Goal: Information Seeking & Learning: Learn about a topic

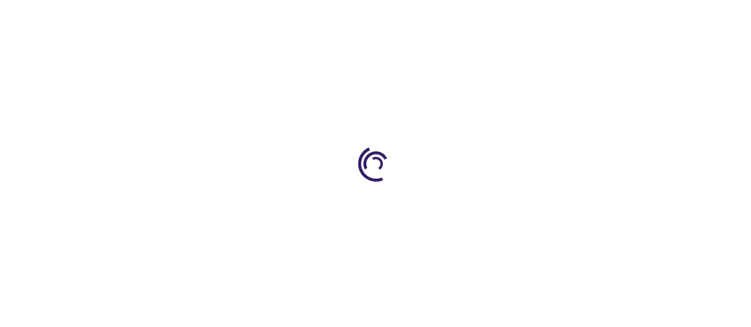
type input "0"
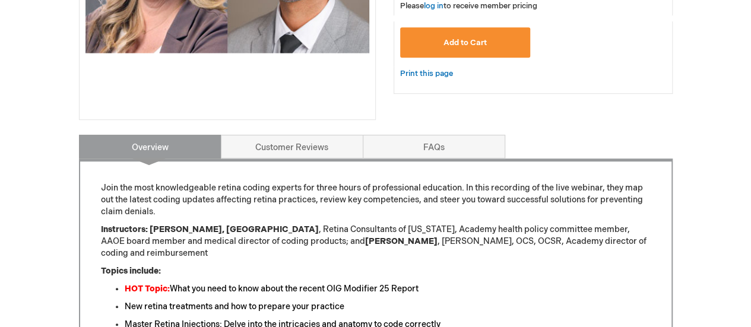
scroll to position [415, 0]
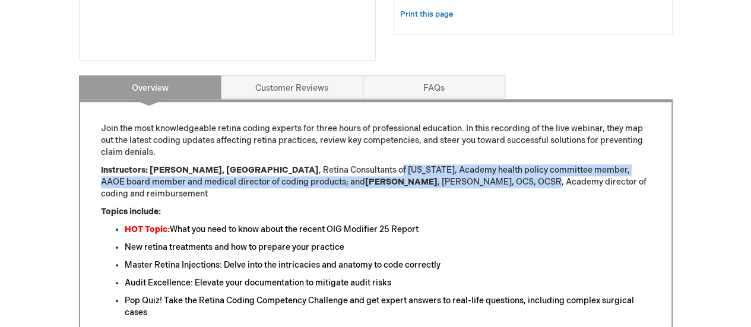
drag, startPoint x: 316, startPoint y: 166, endPoint x: 484, endPoint y: 190, distance: 169.6
click at [430, 182] on p "Instructors: Ankoor R. Shah, MD , Retina Consultants of Texas, Academy health p…" at bounding box center [376, 182] width 550 height 36
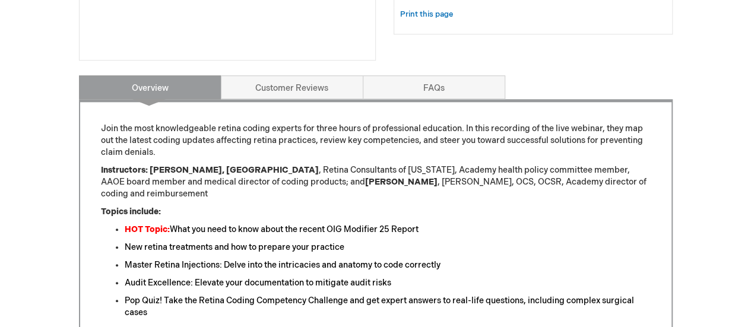
drag, startPoint x: 512, startPoint y: 198, endPoint x: 540, endPoint y: 202, distance: 28.8
click at [514, 206] on p "Topics include:" at bounding box center [376, 212] width 550 height 12
drag, startPoint x: 203, startPoint y: 142, endPoint x: 405, endPoint y: 144, distance: 201.8
click at [405, 144] on p "Join the most knowledgeable retina coding experts for three hours of profession…" at bounding box center [376, 141] width 550 height 36
drag, startPoint x: 538, startPoint y: 141, endPoint x: 311, endPoint y: 137, distance: 226.7
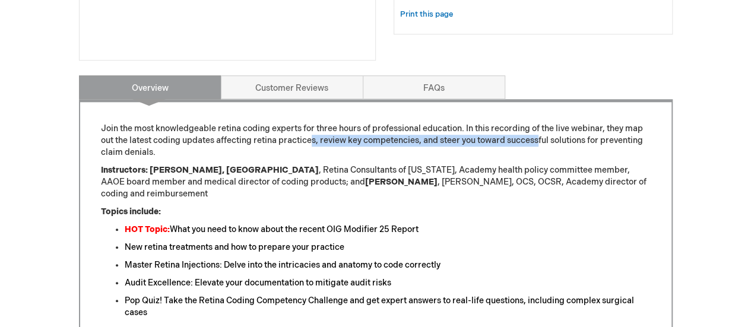
click at [311, 137] on p "Join the most knowledgeable retina coding experts for three hours of profession…" at bounding box center [376, 141] width 550 height 36
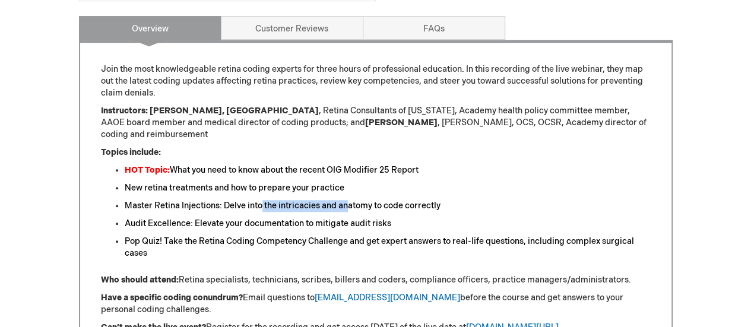
drag, startPoint x: 261, startPoint y: 196, endPoint x: 350, endPoint y: 195, distance: 89.0
click at [350, 201] on font "Master Retina Injections: Delve into the intricacies and anatomy to code correc…" at bounding box center [283, 206] width 316 height 10
click at [492, 164] on li "HOT Topic: What you need to know about the recent OIG Modifier 25 Report" at bounding box center [388, 170] width 526 height 12
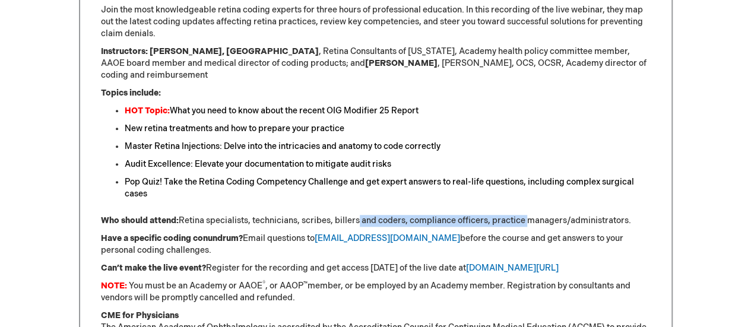
drag, startPoint x: 357, startPoint y: 207, endPoint x: 523, endPoint y: 211, distance: 166.2
click at [523, 215] on p "Who should attend: Retina specialists, technicians, scribes, billers and coders…" at bounding box center [376, 221] width 550 height 12
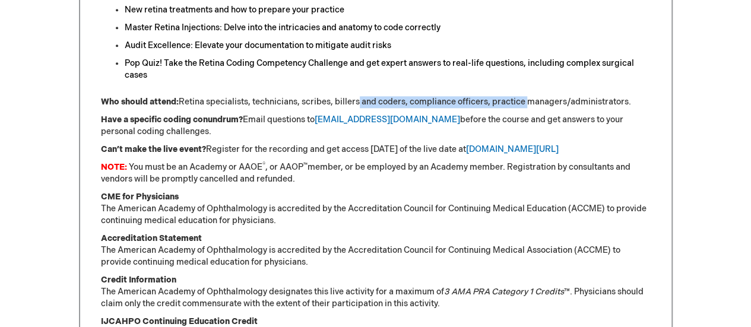
scroll to position [712, 0]
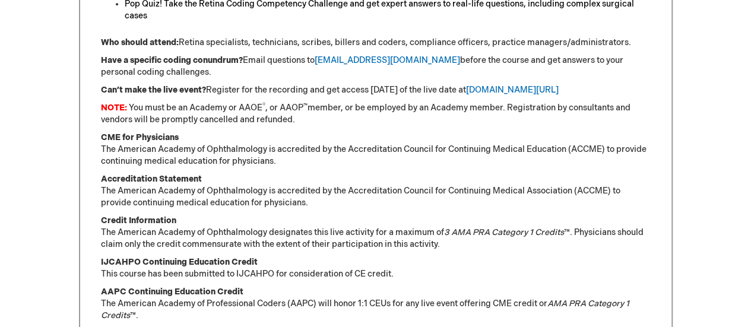
click at [393, 193] on p "Accreditation Statement The American Academy of Ophthalmology is accredited by …" at bounding box center [376, 191] width 550 height 36
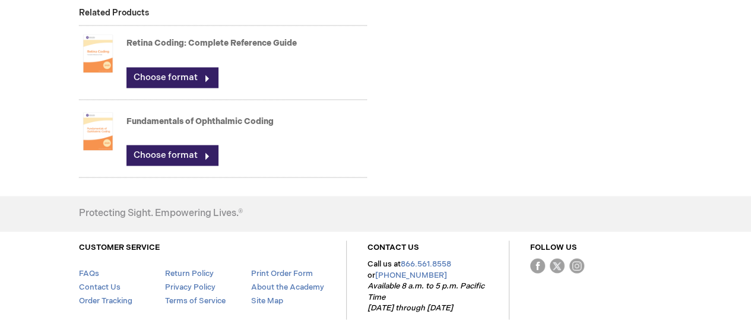
scroll to position [950, 0]
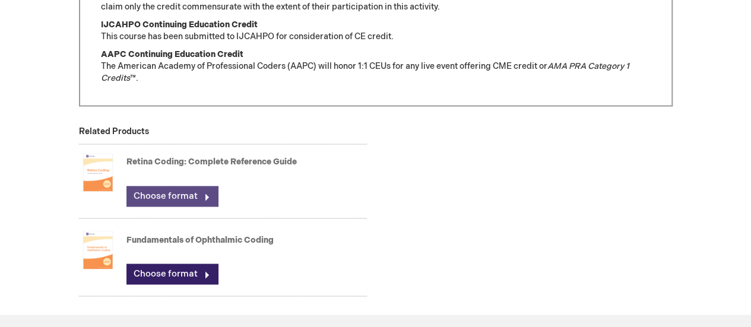
click at [190, 186] on link "Choose format" at bounding box center [171, 196] width 91 height 20
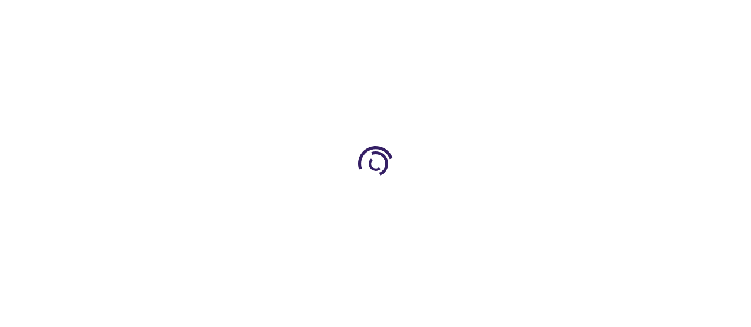
type input "0"
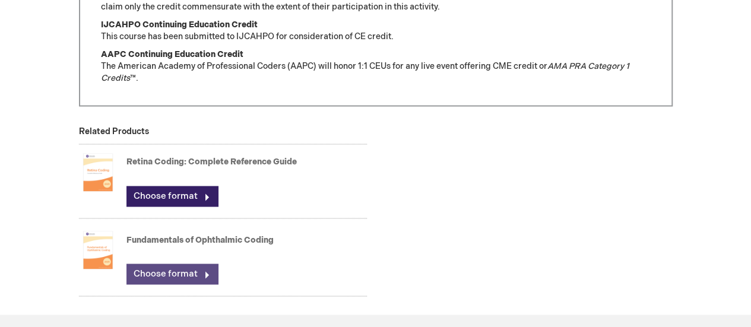
click at [177, 263] on link "Choose format" at bounding box center [171, 273] width 91 height 20
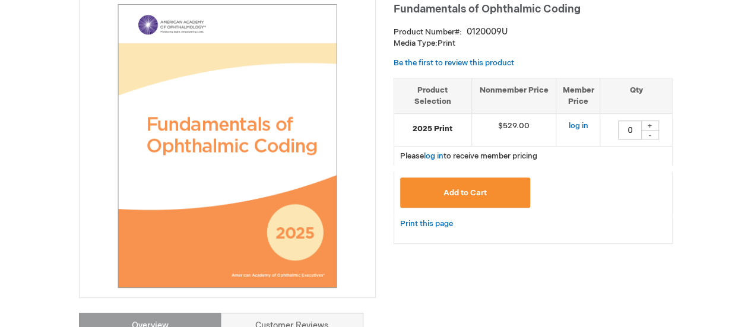
scroll to position [59, 0]
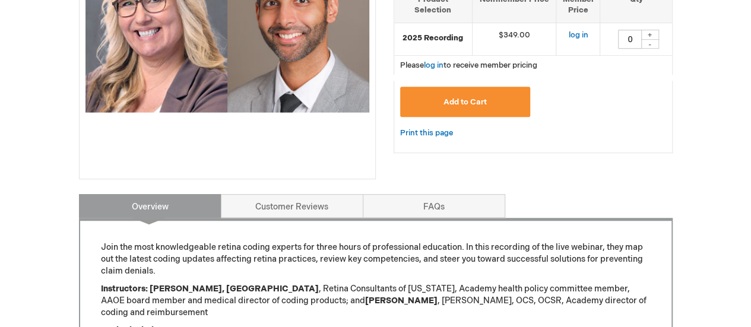
scroll to position [356, 0]
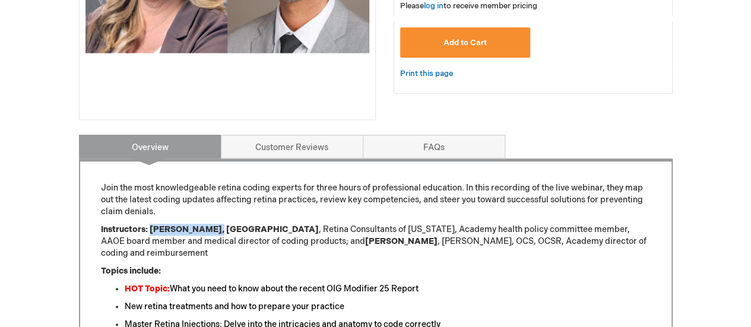
drag, startPoint x: 148, startPoint y: 225, endPoint x: 208, endPoint y: 230, distance: 60.1
click at [209, 228] on strong "Instructors: [PERSON_NAME], [GEOGRAPHIC_DATA]" at bounding box center [210, 229] width 218 height 10
copy strong "[PERSON_NAME]"
drag, startPoint x: 262, startPoint y: 241, endPoint x: 310, endPoint y: 245, distance: 48.2
click at [365, 245] on strong "[PERSON_NAME]" at bounding box center [401, 241] width 72 height 10
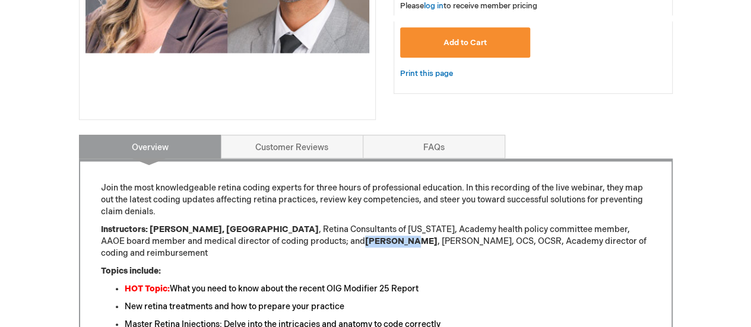
copy strong "[PERSON_NAME]"
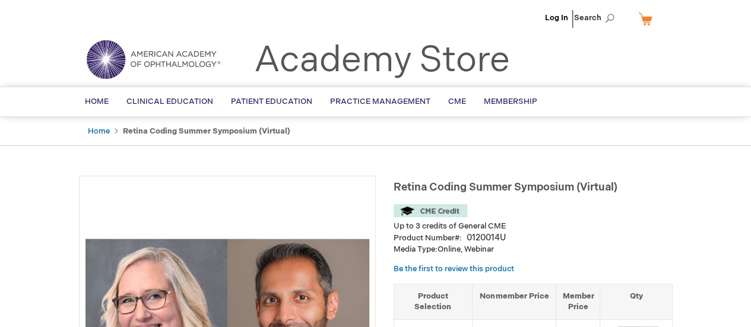
scroll to position [178, 0]
